Goal: Task Accomplishment & Management: Complete application form

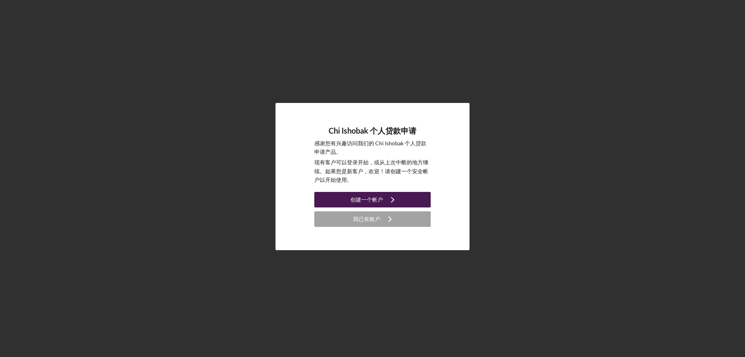
click at [393, 200] on icon "Icon/Navigate" at bounding box center [392, 199] width 19 height 19
